Goal: Download file/media

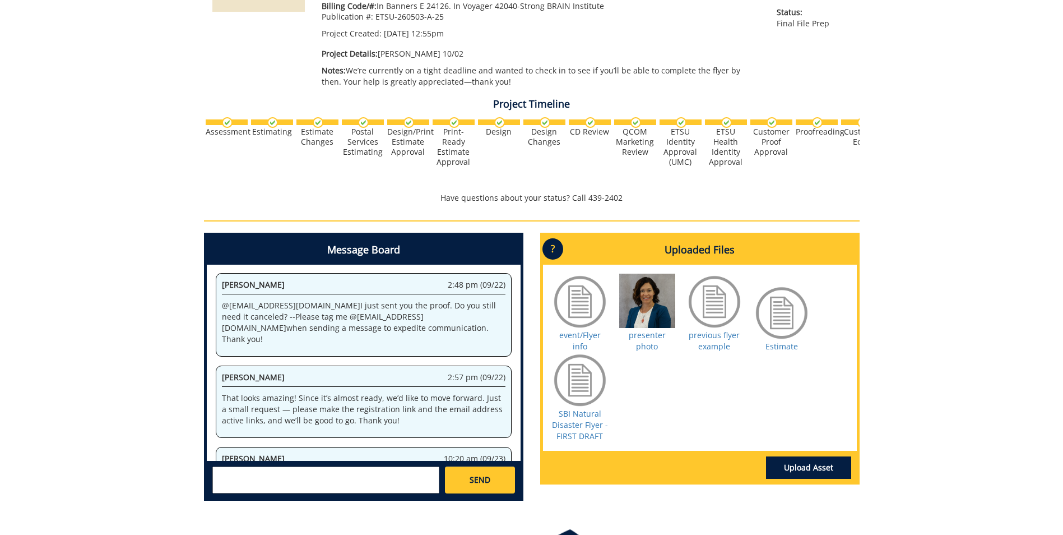
scroll to position [230, 0]
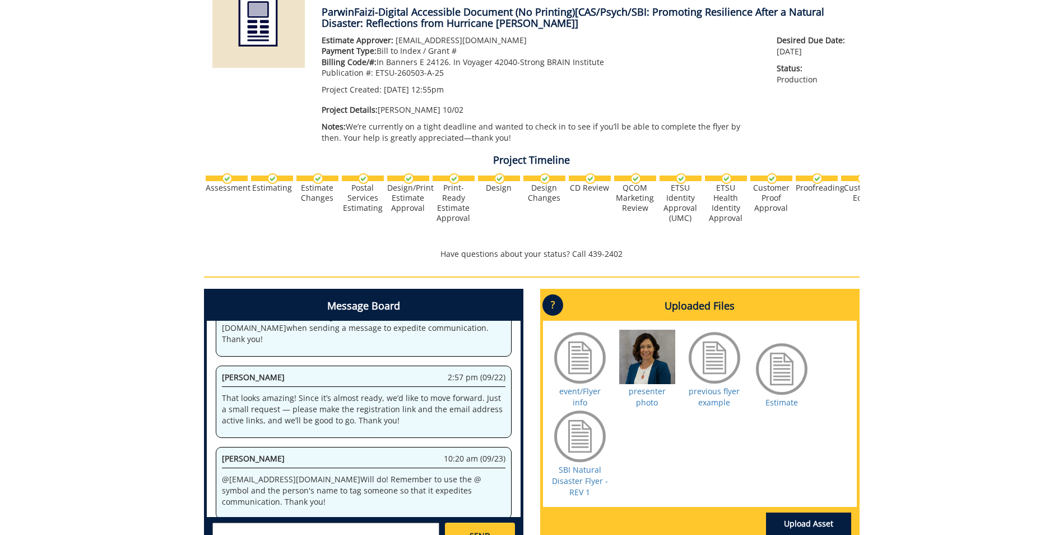
scroll to position [308, 0]
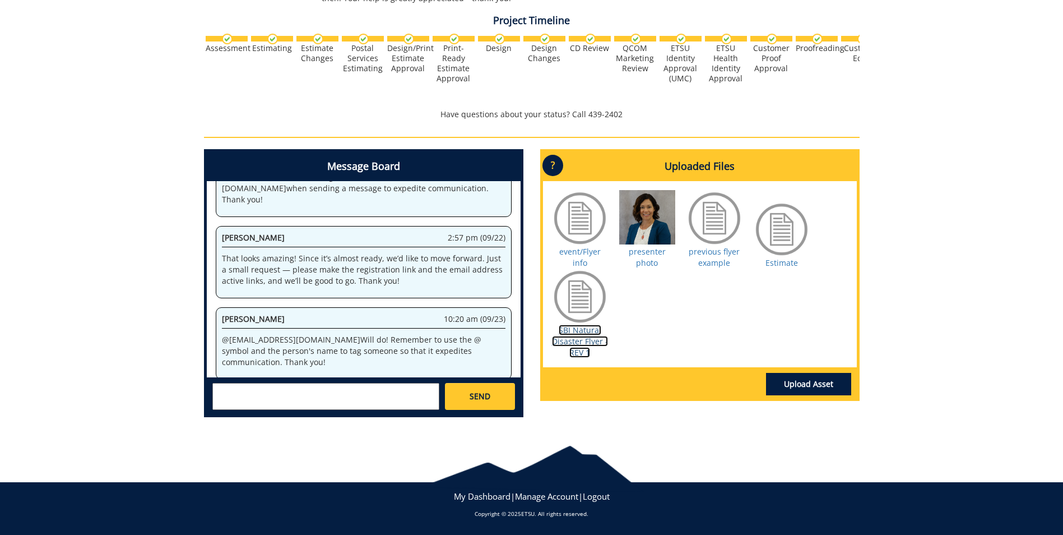
click at [582, 330] on link "SBI Natural Disaster Flyer - REV 1" at bounding box center [580, 340] width 56 height 33
click at [579, 323] on div at bounding box center [580, 296] width 56 height 56
click at [581, 338] on link "SBI Natural Disaster Flyer - REV 1" at bounding box center [580, 340] width 56 height 33
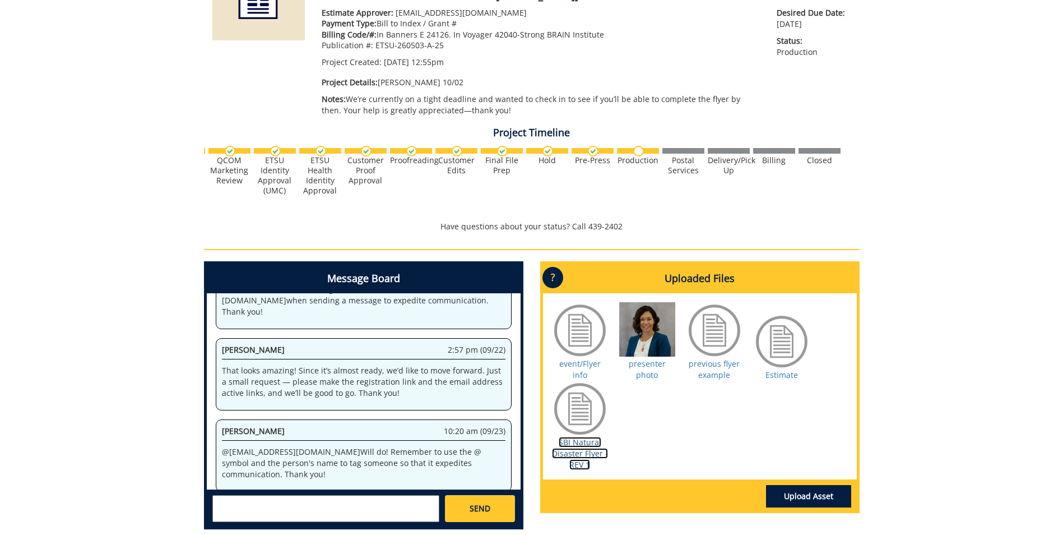
scroll to position [0, 440]
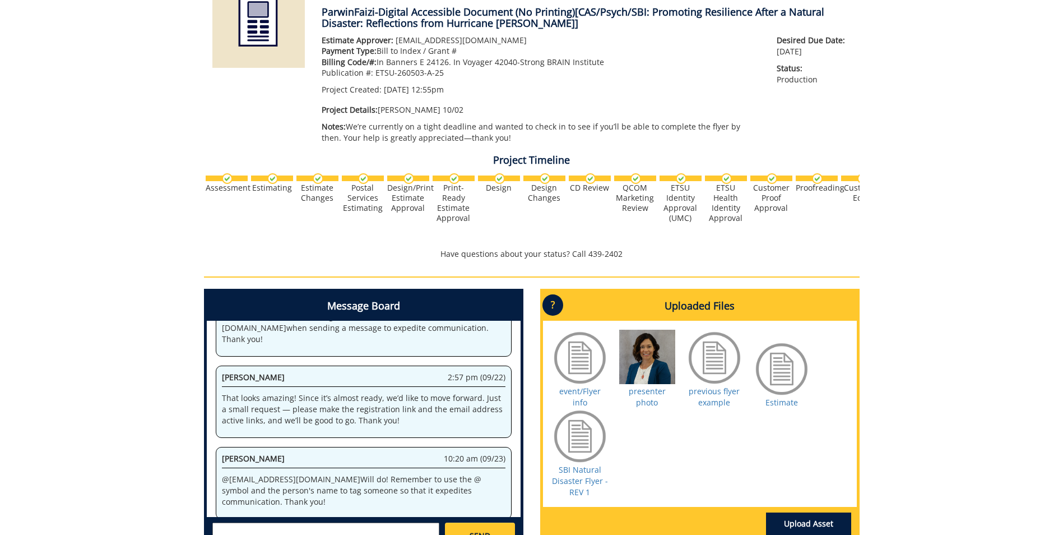
scroll to position [308, 0]
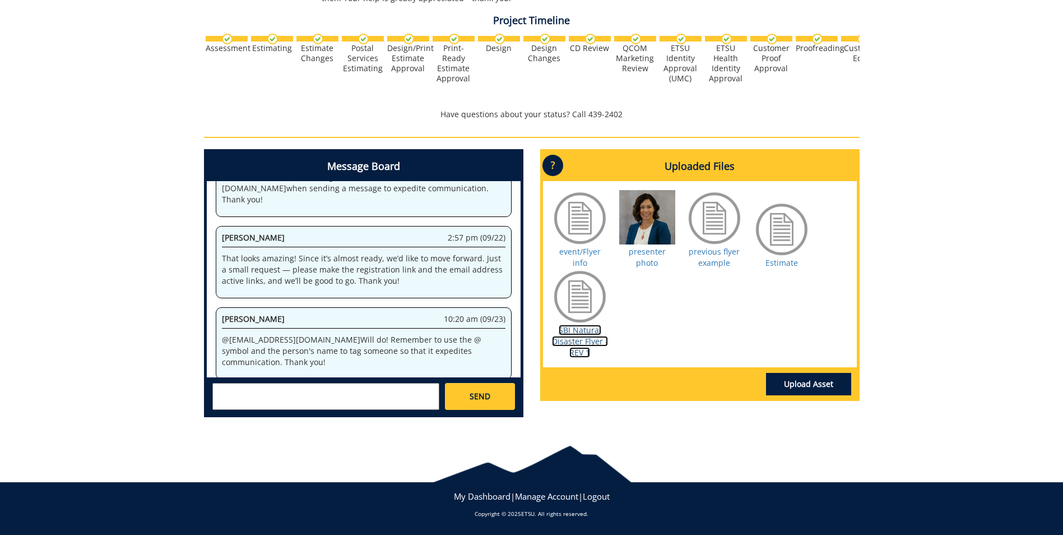
click at [581, 342] on link "SBI Natural Disaster Flyer - REV 1" at bounding box center [580, 340] width 56 height 33
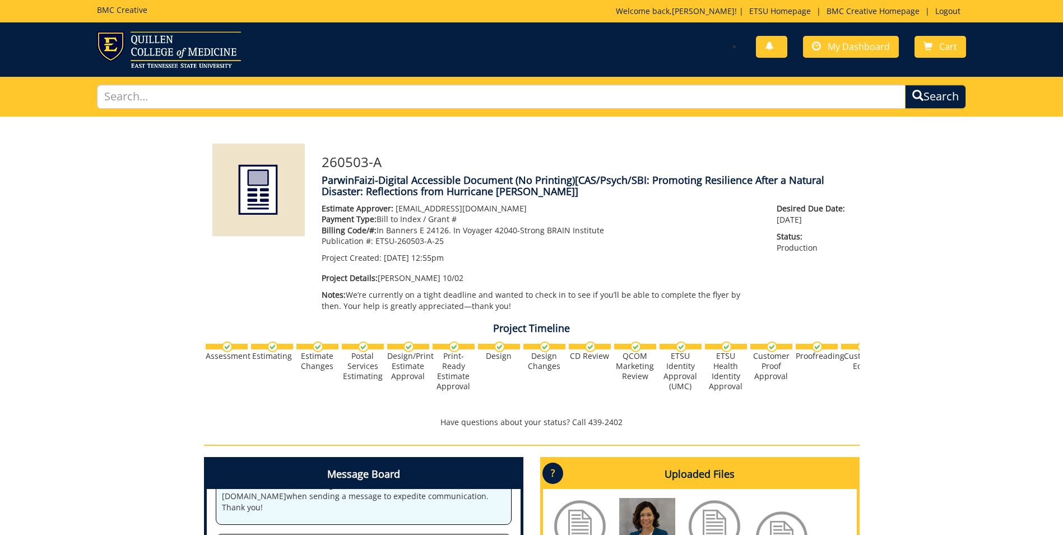
scroll to position [168, 0]
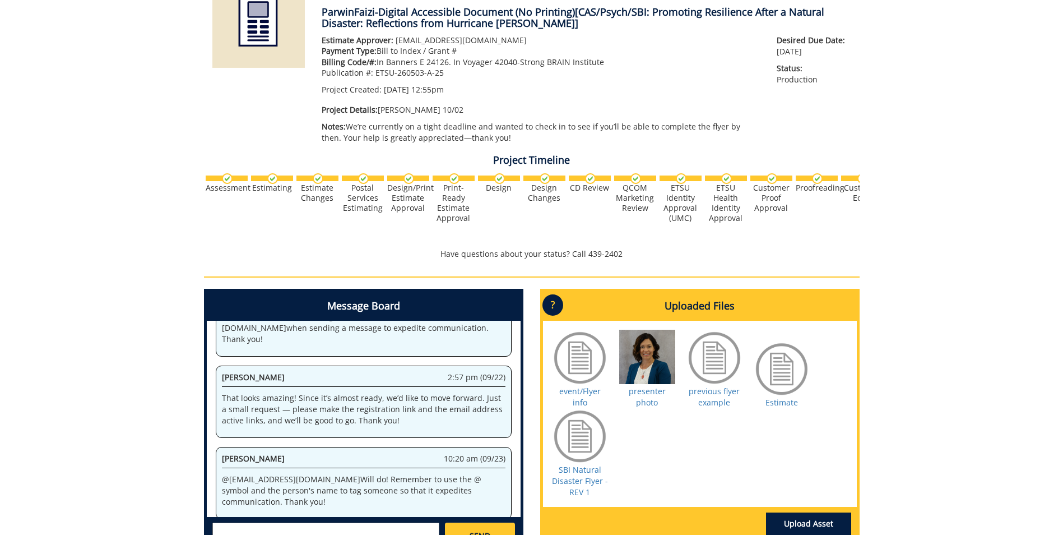
click at [594, 435] on div at bounding box center [580, 436] width 56 height 56
click at [584, 479] on link "SBI Natural Disaster Flyer - REV 1" at bounding box center [580, 480] width 56 height 33
click at [578, 467] on link "SBI Natural Disaster Flyer - REV 1" at bounding box center [580, 480] width 56 height 33
